Goal: Task Accomplishment & Management: Use online tool/utility

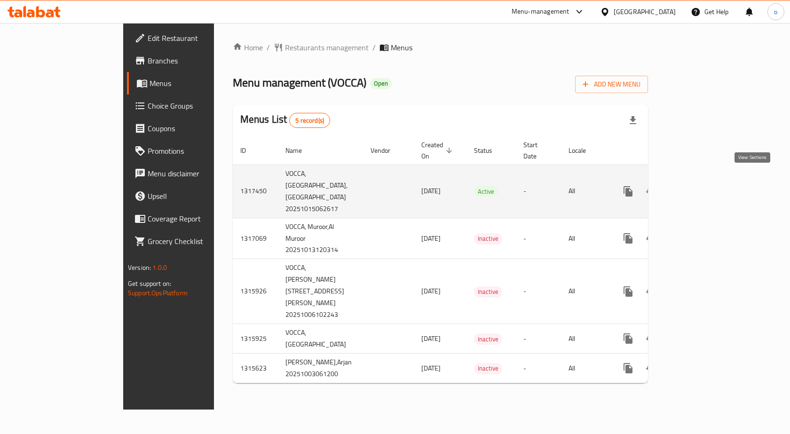
click at [708, 180] on link "enhanced table" at bounding box center [696, 191] width 23 height 23
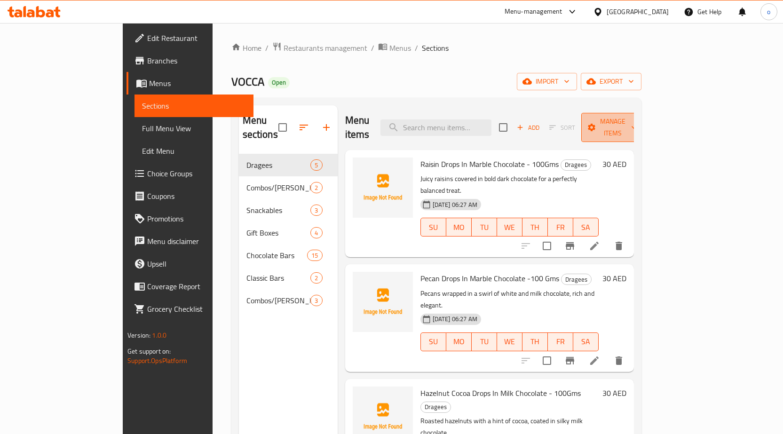
click at [637, 124] on span "Manage items" at bounding box center [613, 128] width 48 height 24
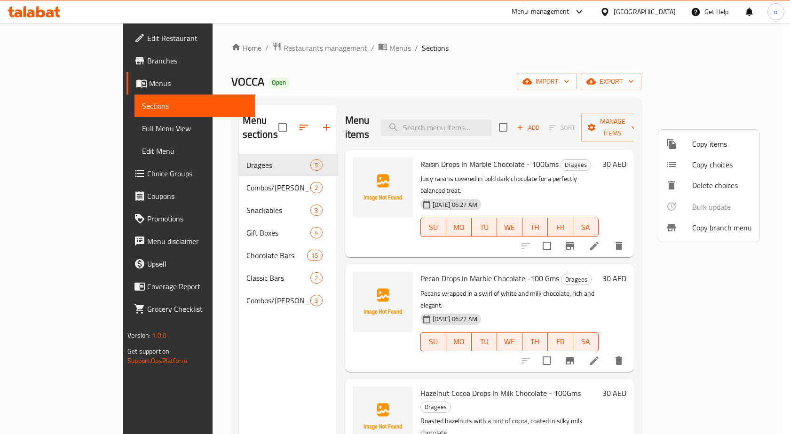
click at [704, 230] on span "Copy branch menu" at bounding box center [722, 227] width 60 height 11
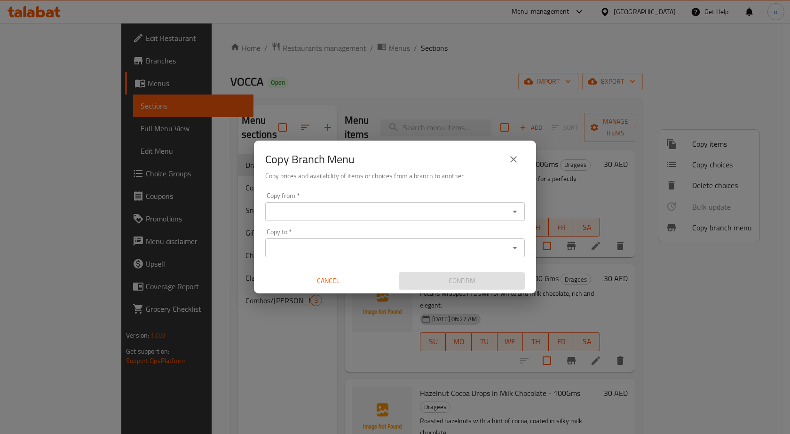
click at [515, 216] on icon "Open" at bounding box center [514, 211] width 11 height 11
click at [515, 162] on icon "close" at bounding box center [513, 159] width 11 height 11
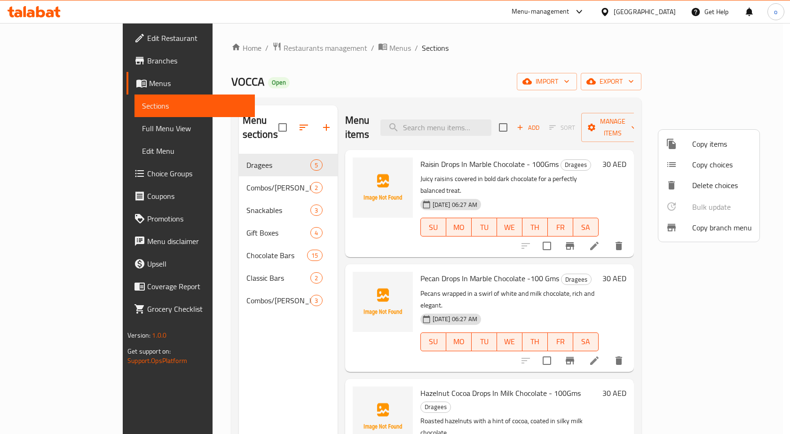
click at [713, 231] on span "Copy branch menu" at bounding box center [722, 227] width 60 height 11
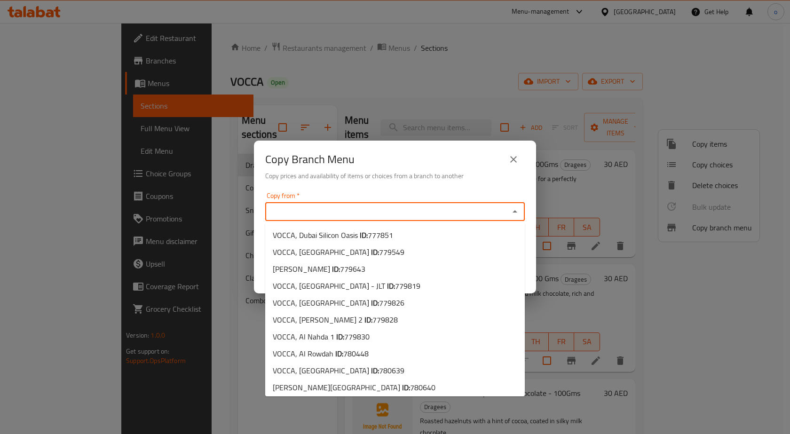
click at [488, 209] on input "Copy from   *" at bounding box center [387, 211] width 239 height 13
click at [357, 358] on span "780448" at bounding box center [355, 354] width 25 height 14
type input "VOCCA, Al Rowdah"
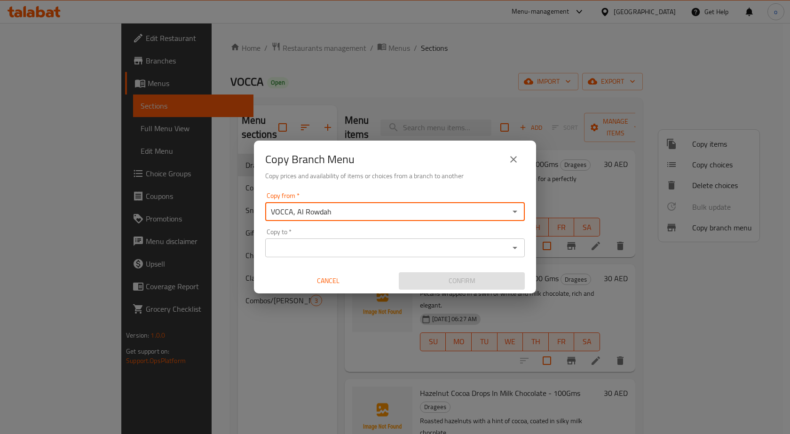
click at [406, 255] on div "Copy to *" at bounding box center [395, 248] width 260 height 19
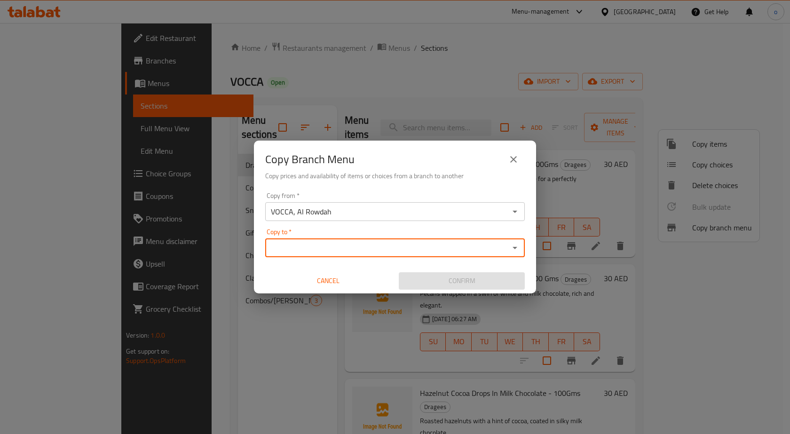
click at [522, 247] on div "Copy to *" at bounding box center [395, 248] width 260 height 19
click at [514, 247] on icon "Open" at bounding box center [515, 248] width 5 height 2
click at [344, 244] on input "Copy to   *" at bounding box center [387, 247] width 239 height 13
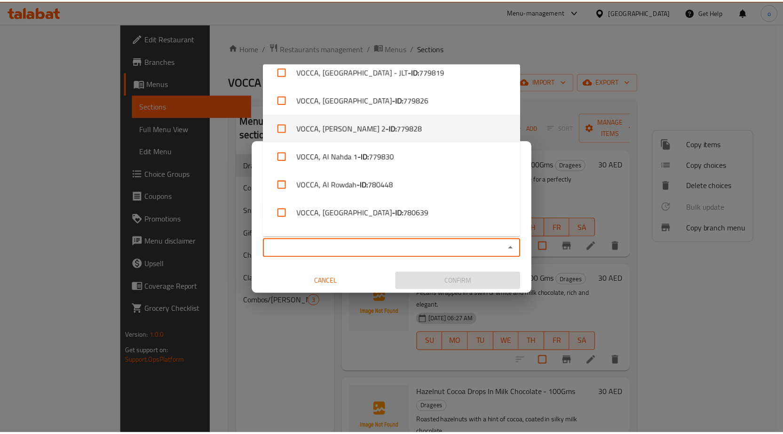
scroll to position [116, 0]
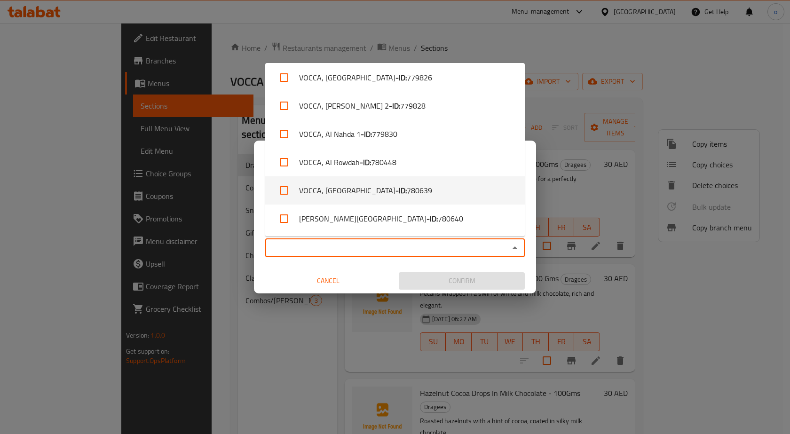
click at [462, 185] on li "VOCCA, Al Forsan Village - ID: 780639" at bounding box center [395, 190] width 260 height 28
checkbox input "true"
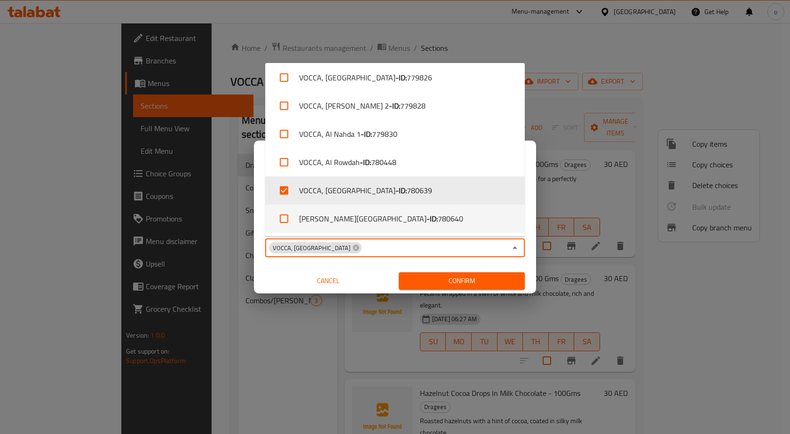
click at [386, 265] on div "Copy from   * VOCCA, Al Rowdah Copy from * Copy to   * VOCCA, Al Forsan Village…" at bounding box center [395, 241] width 282 height 105
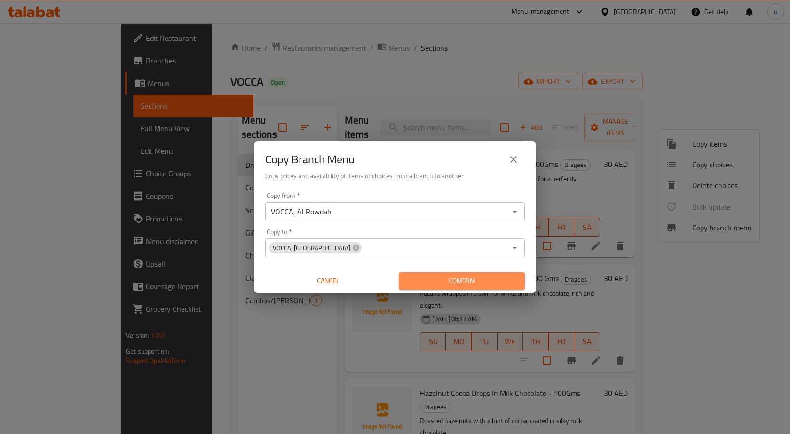
click at [429, 280] on span "Confirm" at bounding box center [461, 281] width 111 height 12
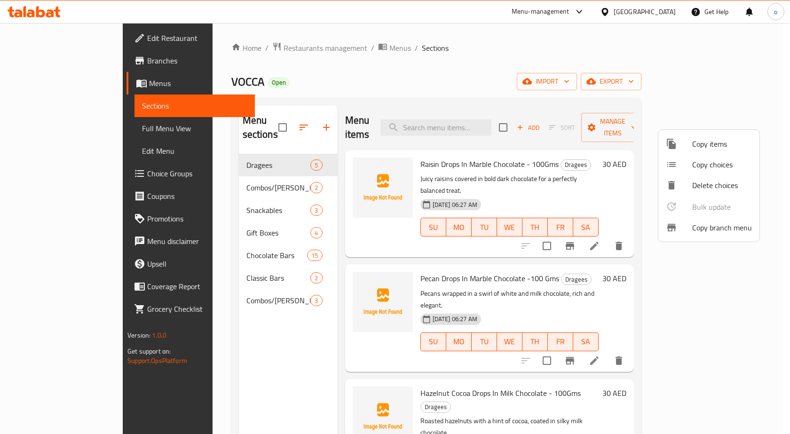
click at [77, 63] on div at bounding box center [395, 217] width 790 height 434
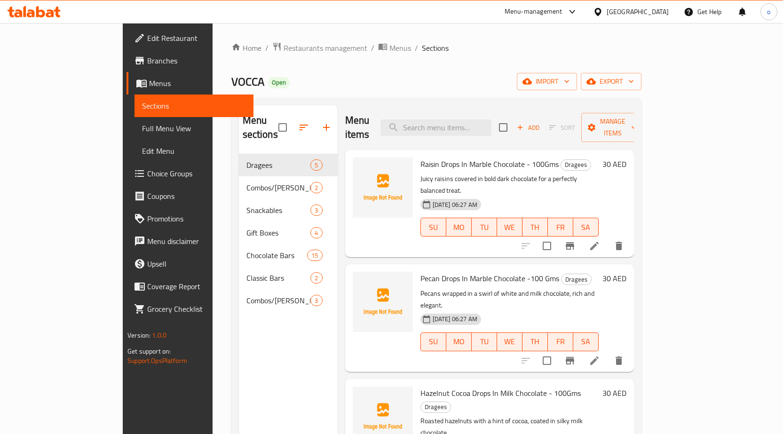
click at [147, 63] on span "Branches" at bounding box center [196, 60] width 99 height 11
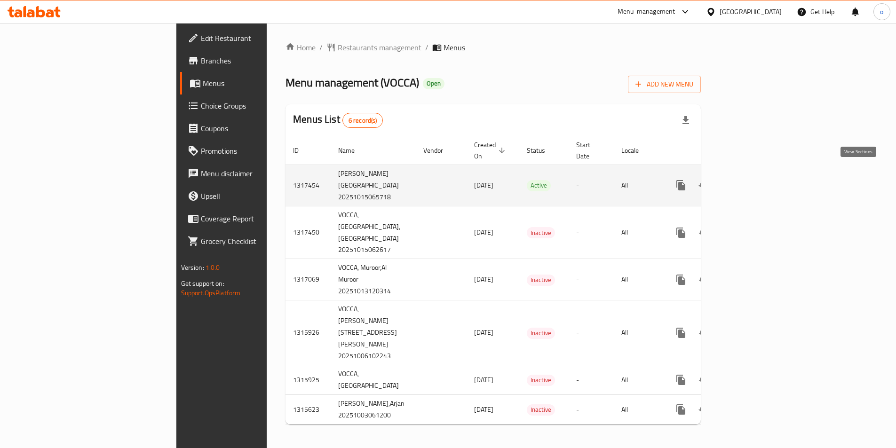
click at [755, 180] on icon "enhanced table" at bounding box center [748, 185] width 11 height 11
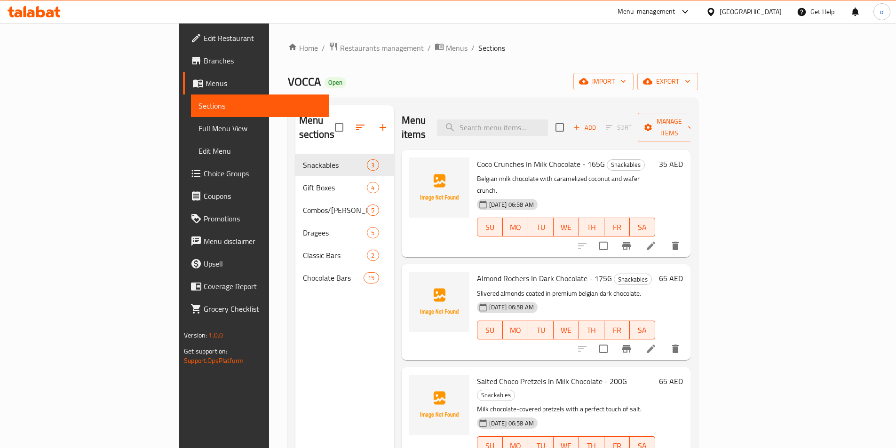
click at [204, 64] on span "Branches" at bounding box center [263, 60] width 118 height 11
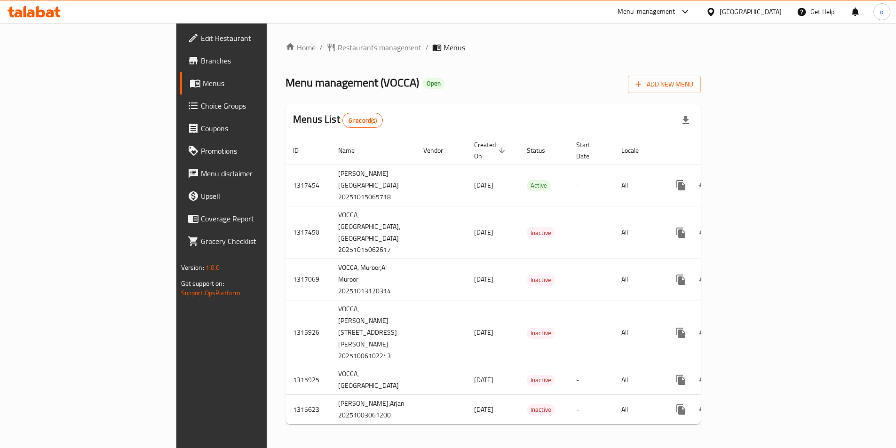
click at [444, 45] on span "Menus" at bounding box center [455, 47] width 22 height 11
click at [444, 48] on span "Menus" at bounding box center [455, 47] width 22 height 11
click at [444, 51] on span "Menus" at bounding box center [455, 47] width 22 height 11
click at [416, 40] on div "Home / Restaurants management / Menus Menu management ( VOCCA ) Open Add New Me…" at bounding box center [493, 237] width 453 height 428
click at [444, 48] on span "Menus" at bounding box center [455, 47] width 22 height 11
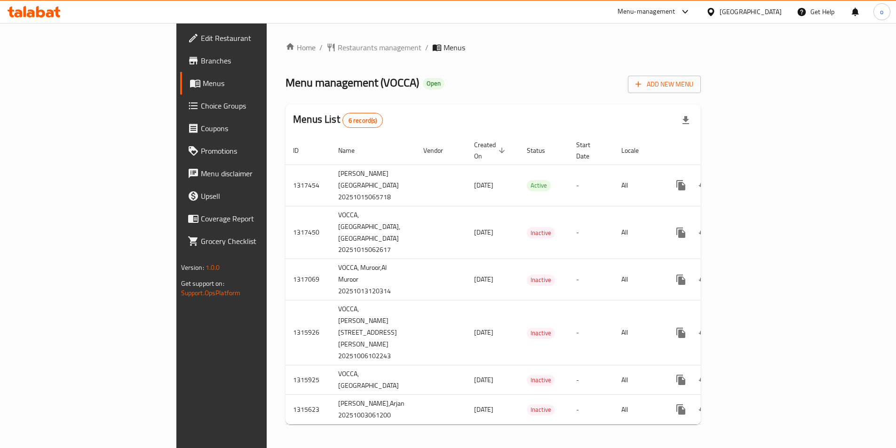
click at [201, 57] on span "Branches" at bounding box center [260, 60] width 118 height 11
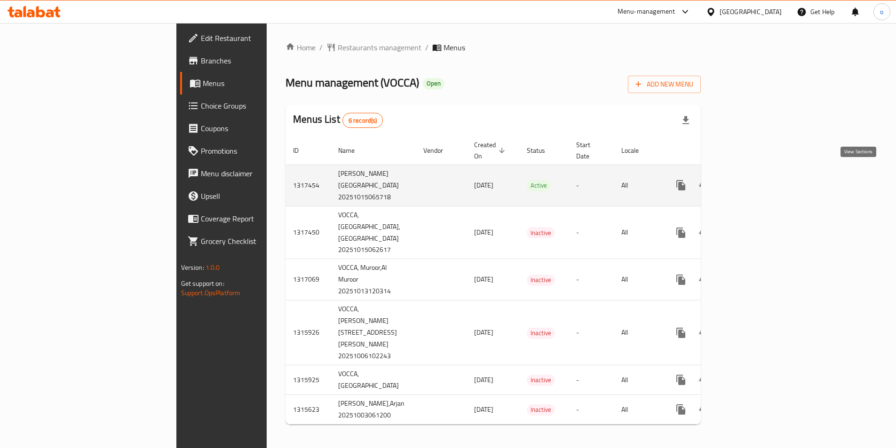
click at [755, 180] on icon "enhanced table" at bounding box center [748, 185] width 11 height 11
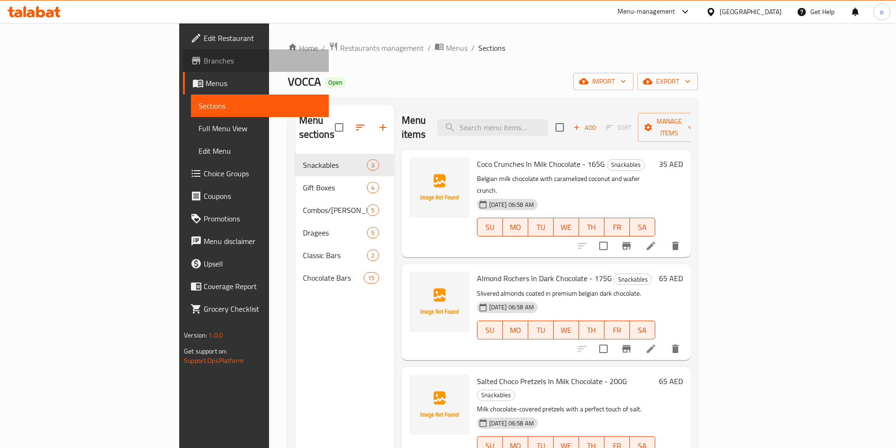
click at [204, 56] on span "Branches" at bounding box center [263, 60] width 118 height 11
